Goal: Navigation & Orientation: Find specific page/section

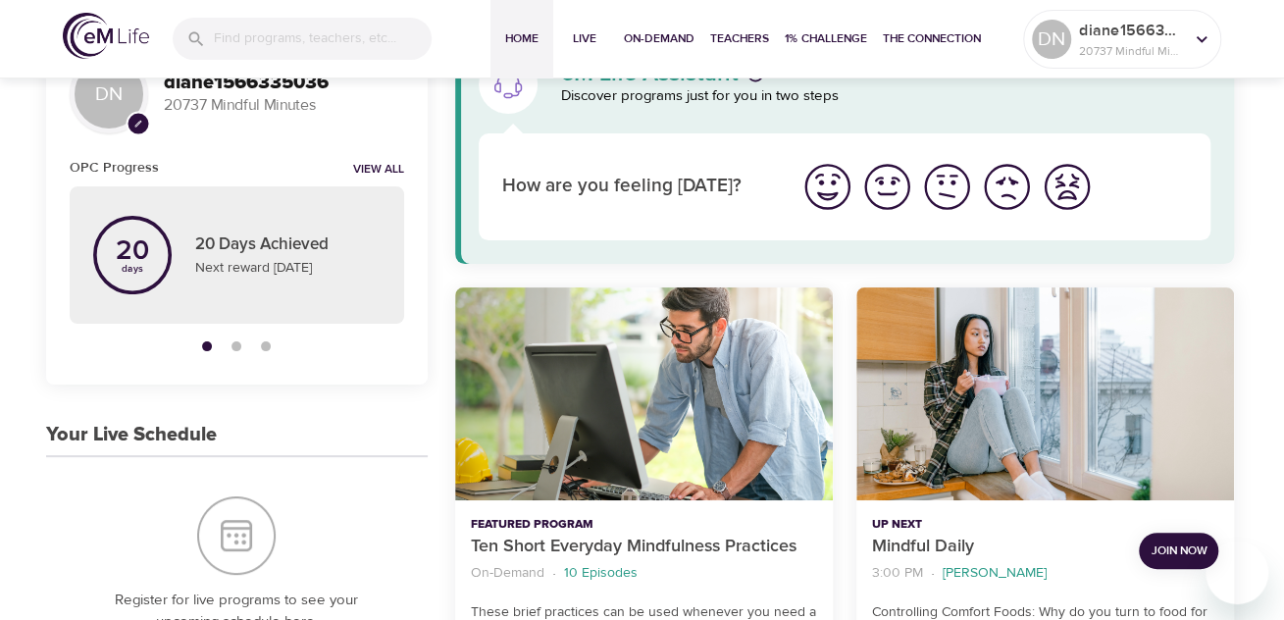
scroll to position [196, 0]
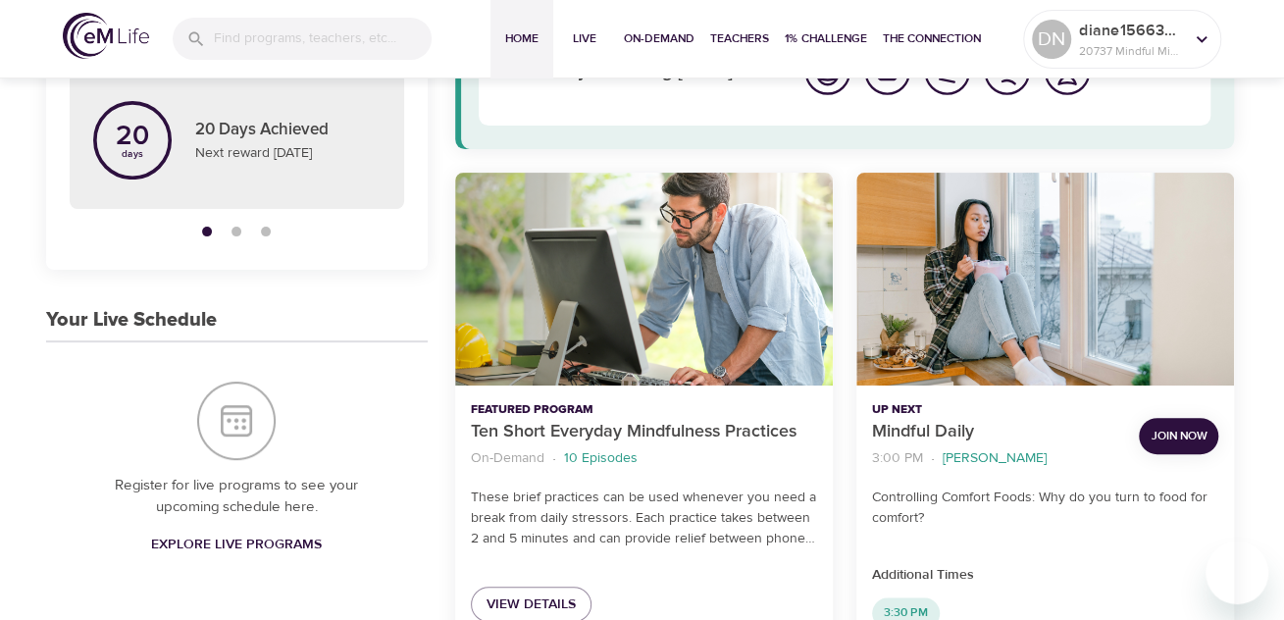
click at [1177, 428] on span "Join Now" at bounding box center [1179, 436] width 56 height 21
